Goal: Task Accomplishment & Management: Complete application form

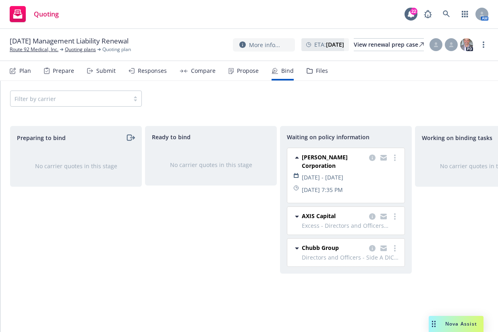
click at [159, 223] on div "Ready to bind No carrier quotes in this stage" at bounding box center [211, 220] width 132 height 189
